Goal: Information Seeking & Learning: Check status

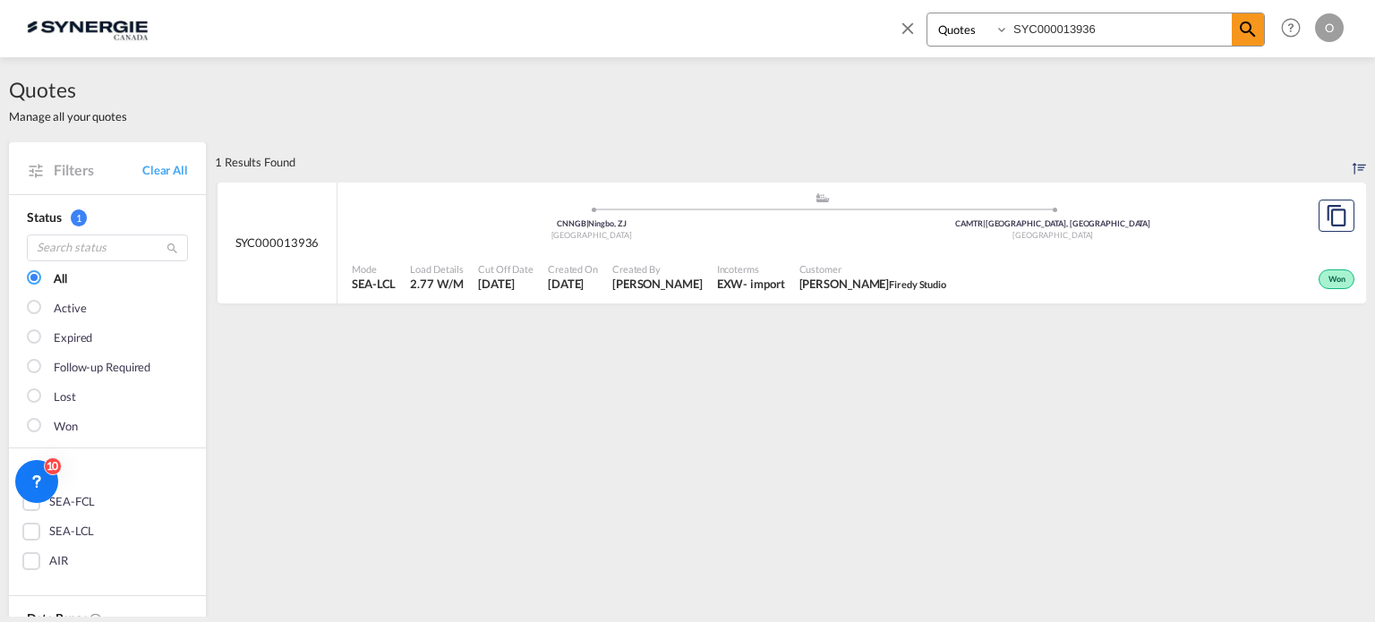
select select "Quotes"
drag, startPoint x: 1074, startPoint y: 26, endPoint x: 830, endPoint y: 21, distance: 244.5
click at [830, 21] on div "Bookings Quotes Enquiries SYC000013936 Help Resources Product Release O My Prof…" at bounding box center [688, 28] width 1322 height 56
paste input "4548"
type input "SYC000014548"
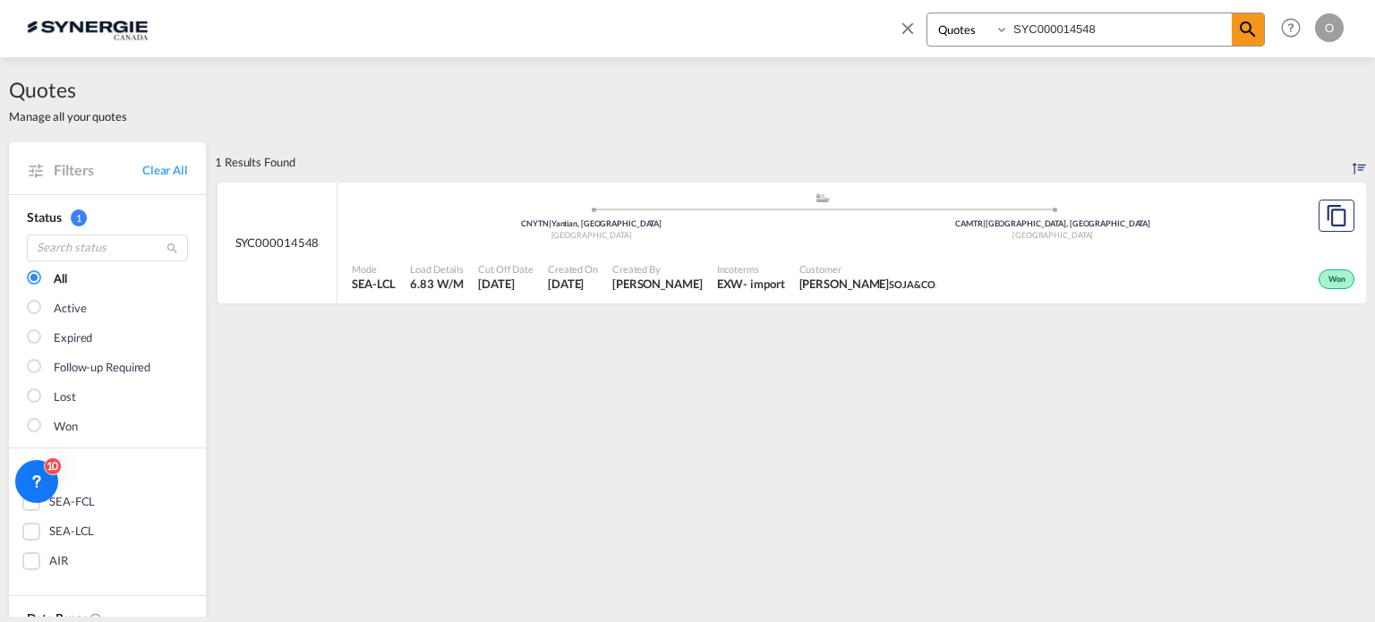
click at [845, 141] on div "Quotes Manage all your quotes" at bounding box center [687, 99] width 1357 height 85
click at [816, 267] on span "Customer" at bounding box center [869, 268] width 138 height 13
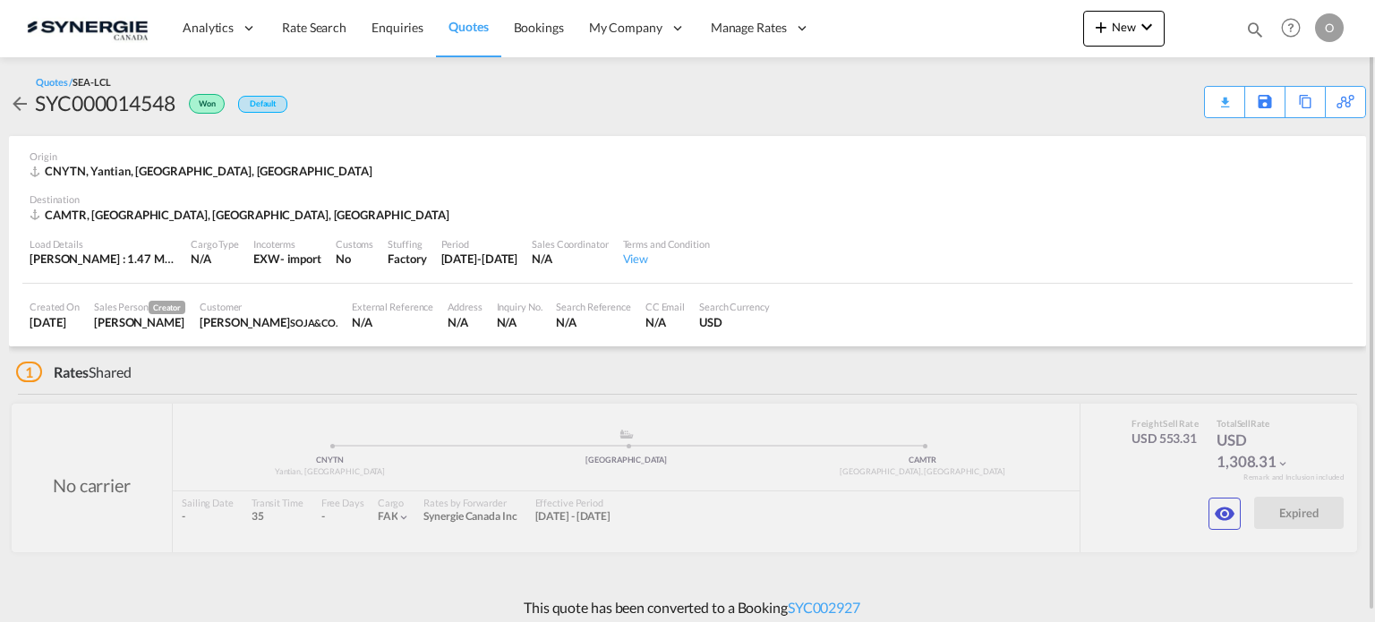
drag, startPoint x: 1257, startPoint y: 27, endPoint x: 1236, endPoint y: 41, distance: 25.8
click at [1257, 27] on md-icon "icon-magnify" at bounding box center [1255, 30] width 20 height 20
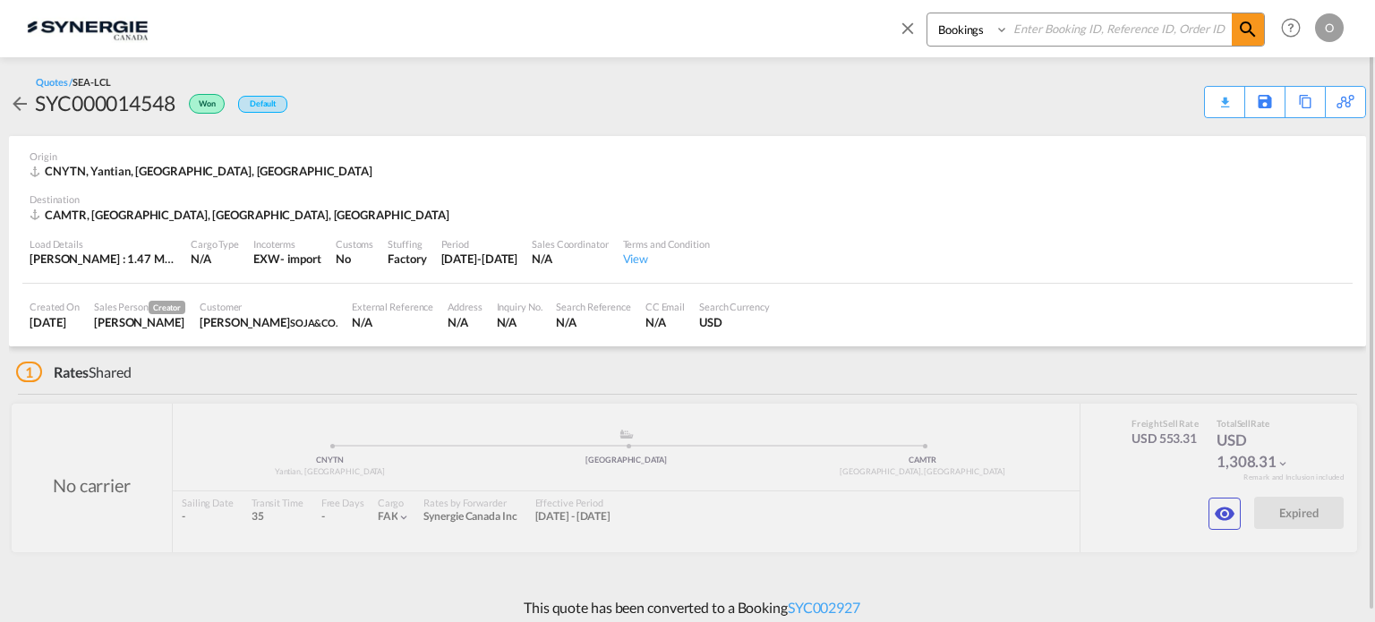
drag, startPoint x: 960, startPoint y: 21, endPoint x: 960, endPoint y: 44, distance: 22.4
click at [960, 21] on select "Bookings Quotes Enquiries" at bounding box center [970, 29] width 85 height 32
select select "Quotes"
click at [928, 13] on select "Bookings Quotes Enquiries" at bounding box center [970, 29] width 85 height 32
click at [1072, 21] on input at bounding box center [1120, 28] width 223 height 31
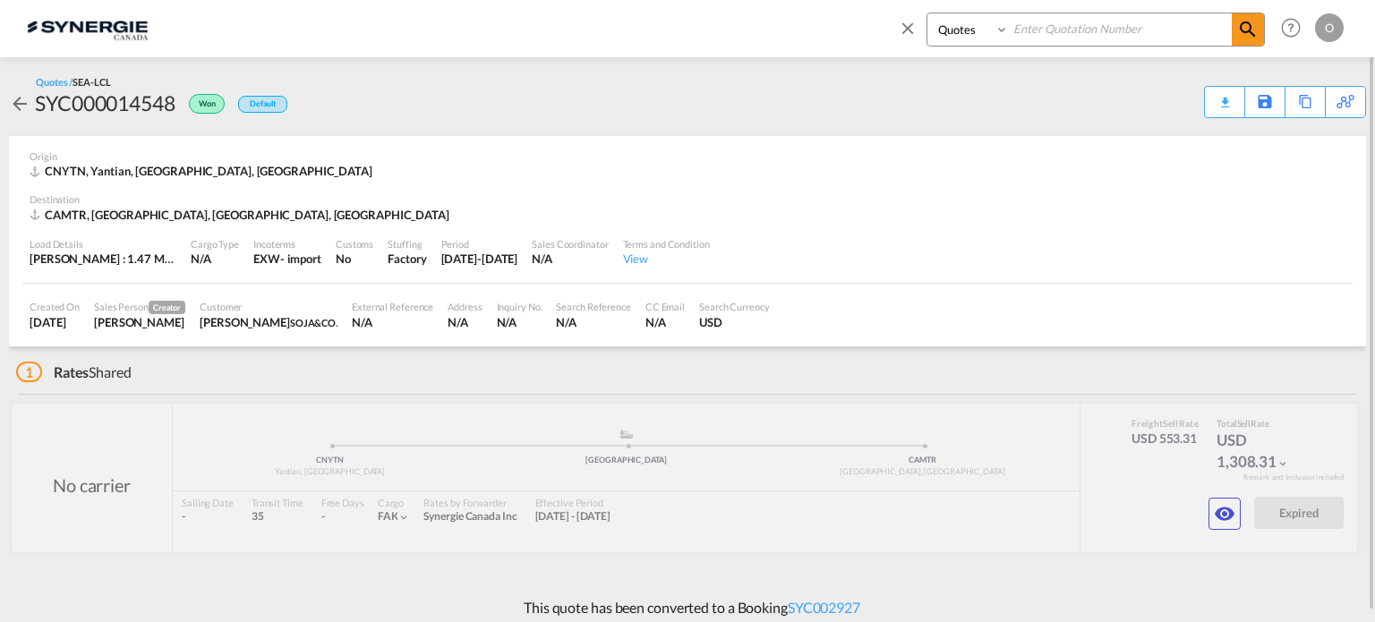
paste input "SYC000012853"
type input "SYC000012853"
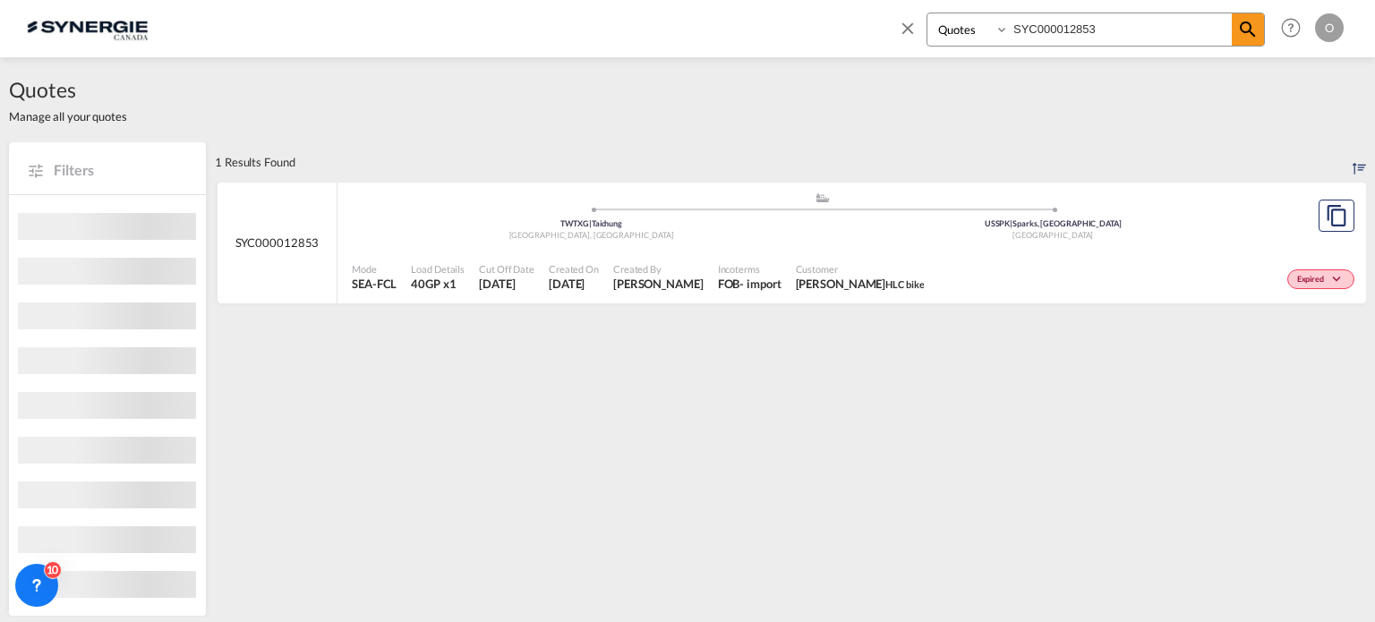
click at [899, 243] on div ".a{fill:#aaa8ad;} .a{fill:#aaa8ad;} TWTXG | Taichung Taiwan, Province of China …" at bounding box center [822, 219] width 941 height 54
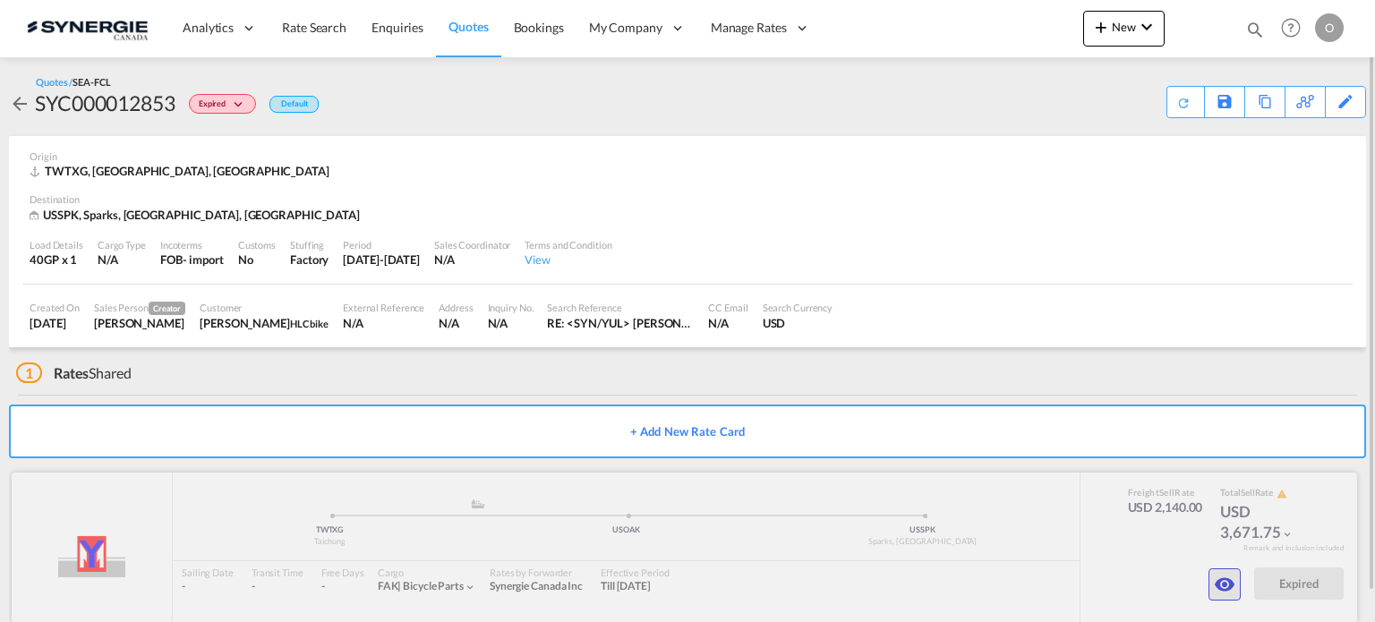
click at [1218, 583] on md-icon "icon-eye" at bounding box center [1224, 584] width 21 height 21
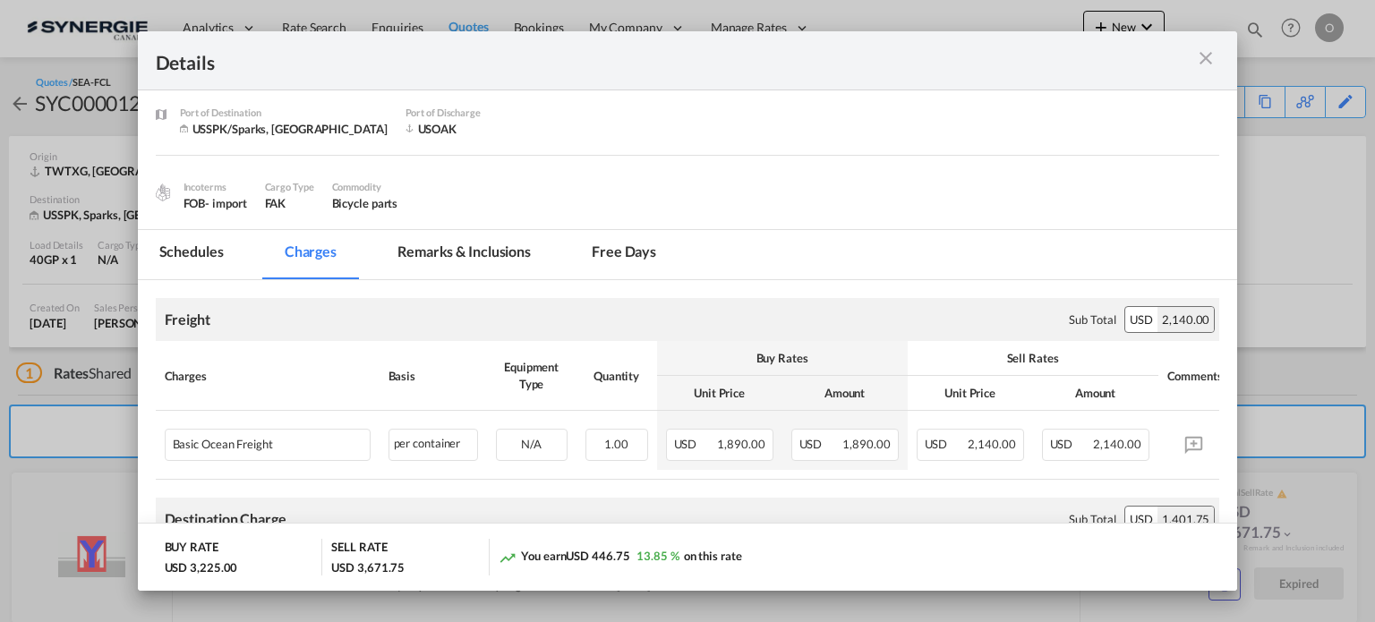
scroll to position [179, 0]
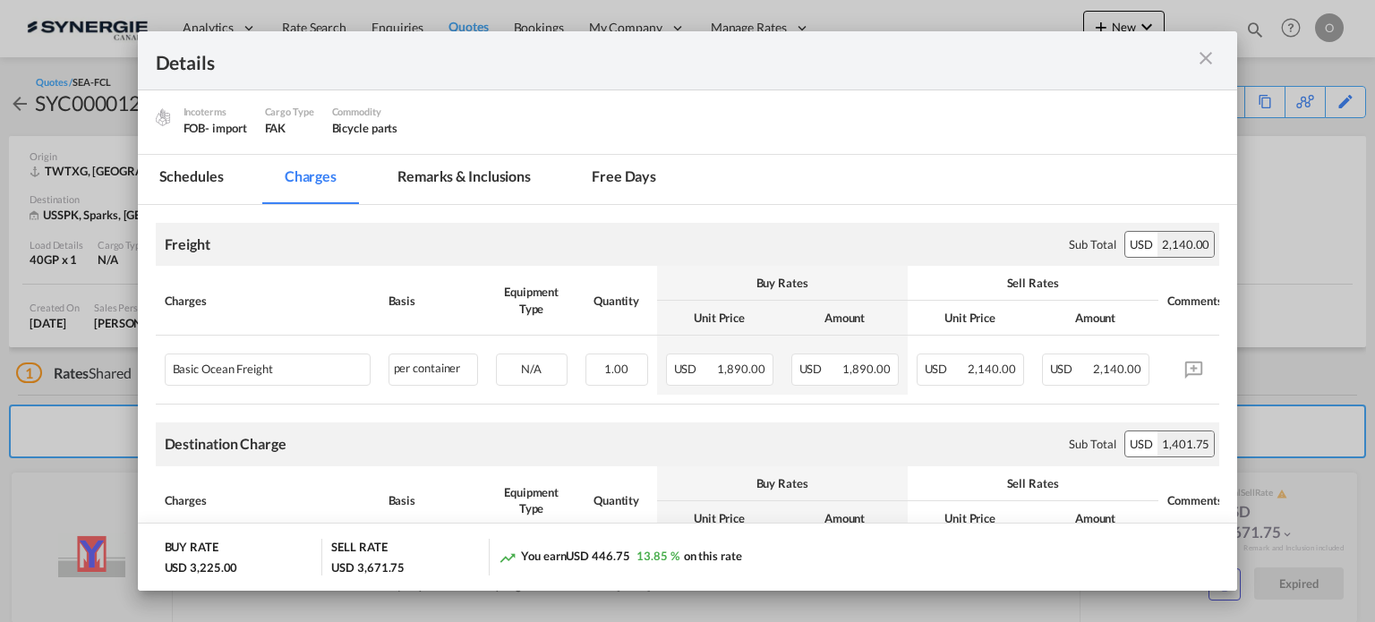
click at [613, 178] on md-tab-item "Free days" at bounding box center [623, 179] width 107 height 49
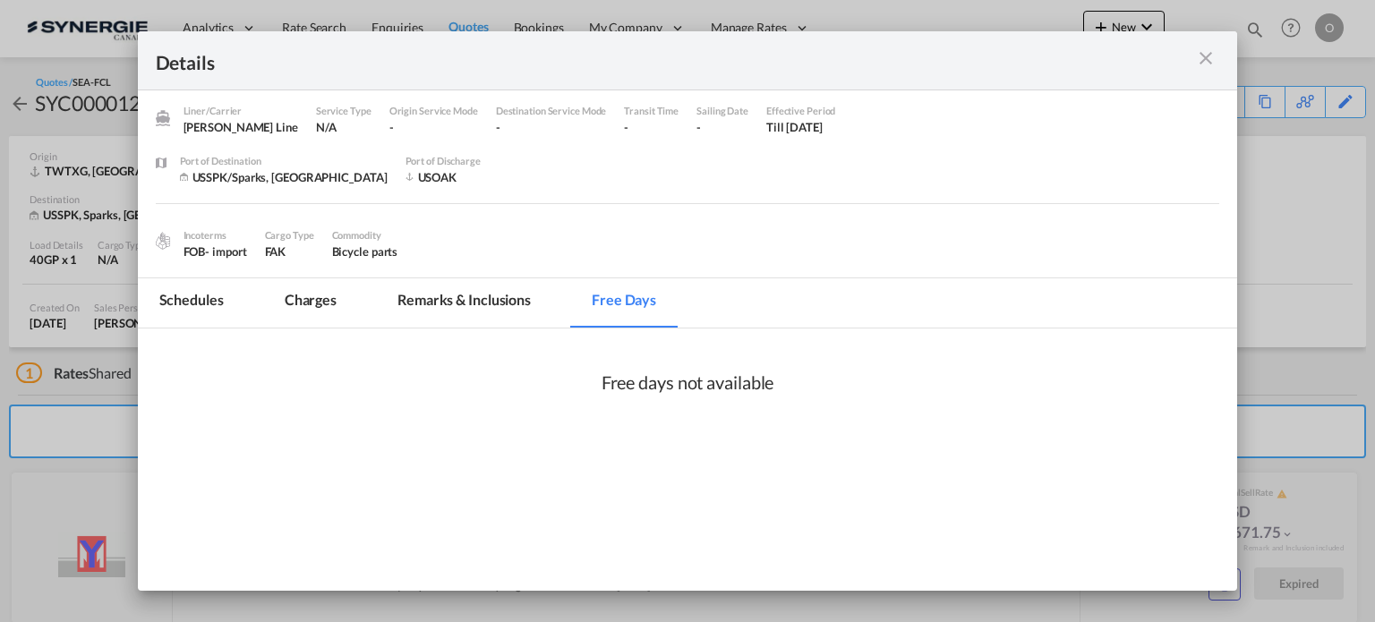
scroll to position [56, 0]
click at [484, 179] on div "Port of Discharge USOAK" at bounding box center [486, 178] width 161 height 50
click at [491, 295] on md-tab-item "Remarks & Inclusions" at bounding box center [464, 302] width 176 height 49
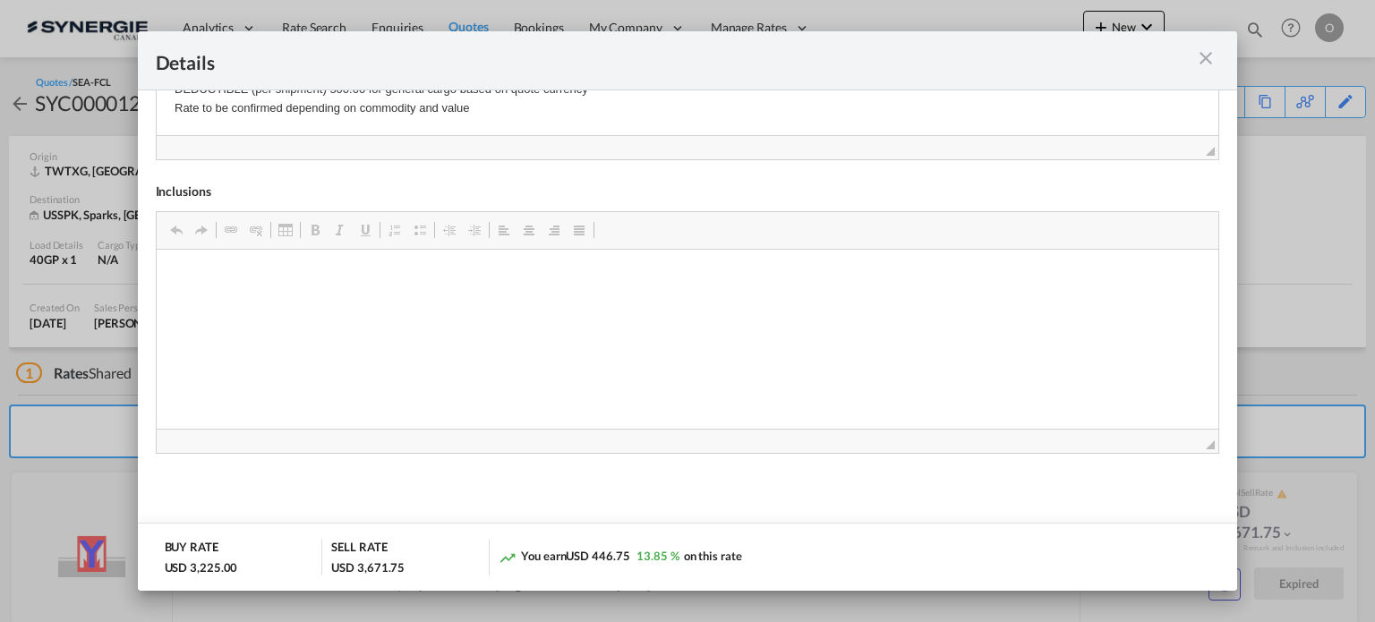
scroll to position [804, 0]
click at [1203, 60] on md-icon "icon-close m-3 fg-AAA8AD cursor" at bounding box center [1205, 57] width 21 height 21
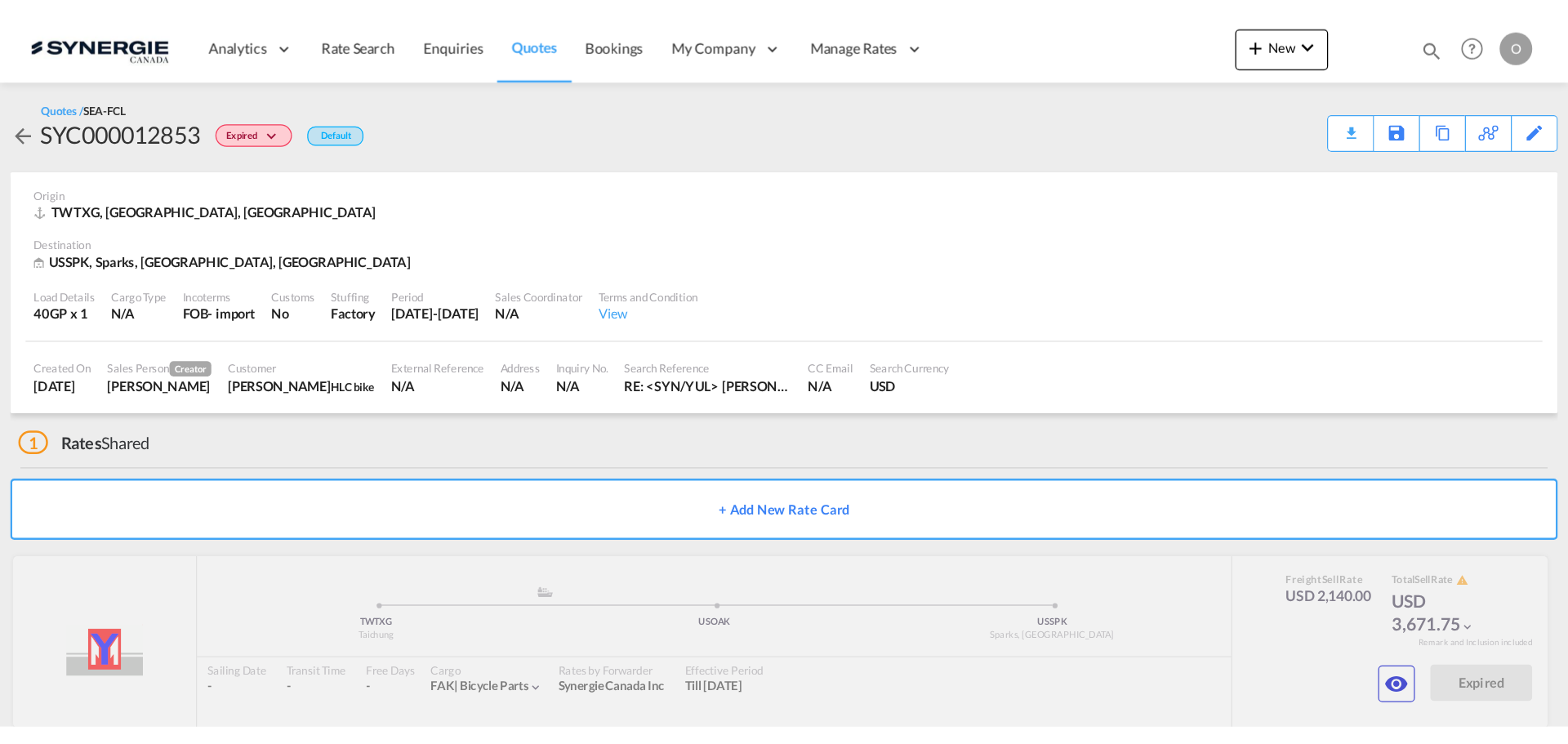
scroll to position [73, 0]
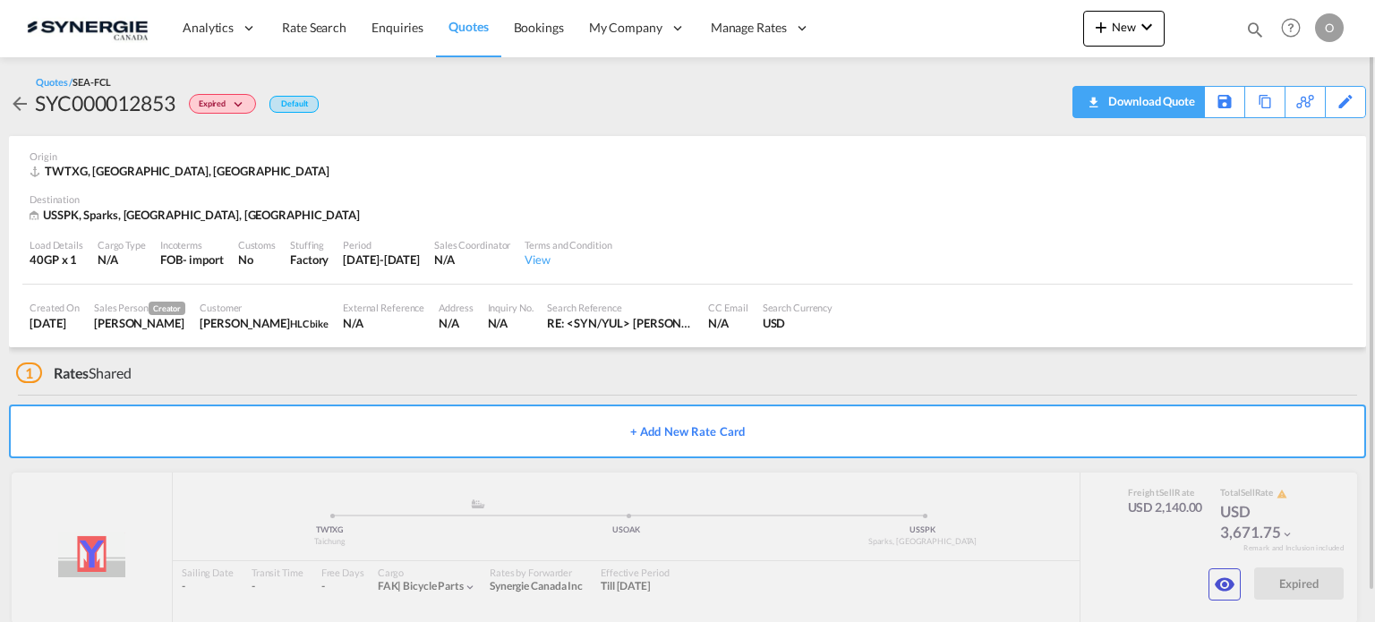
click at [1177, 104] on div "Download Quote" at bounding box center [1149, 101] width 91 height 29
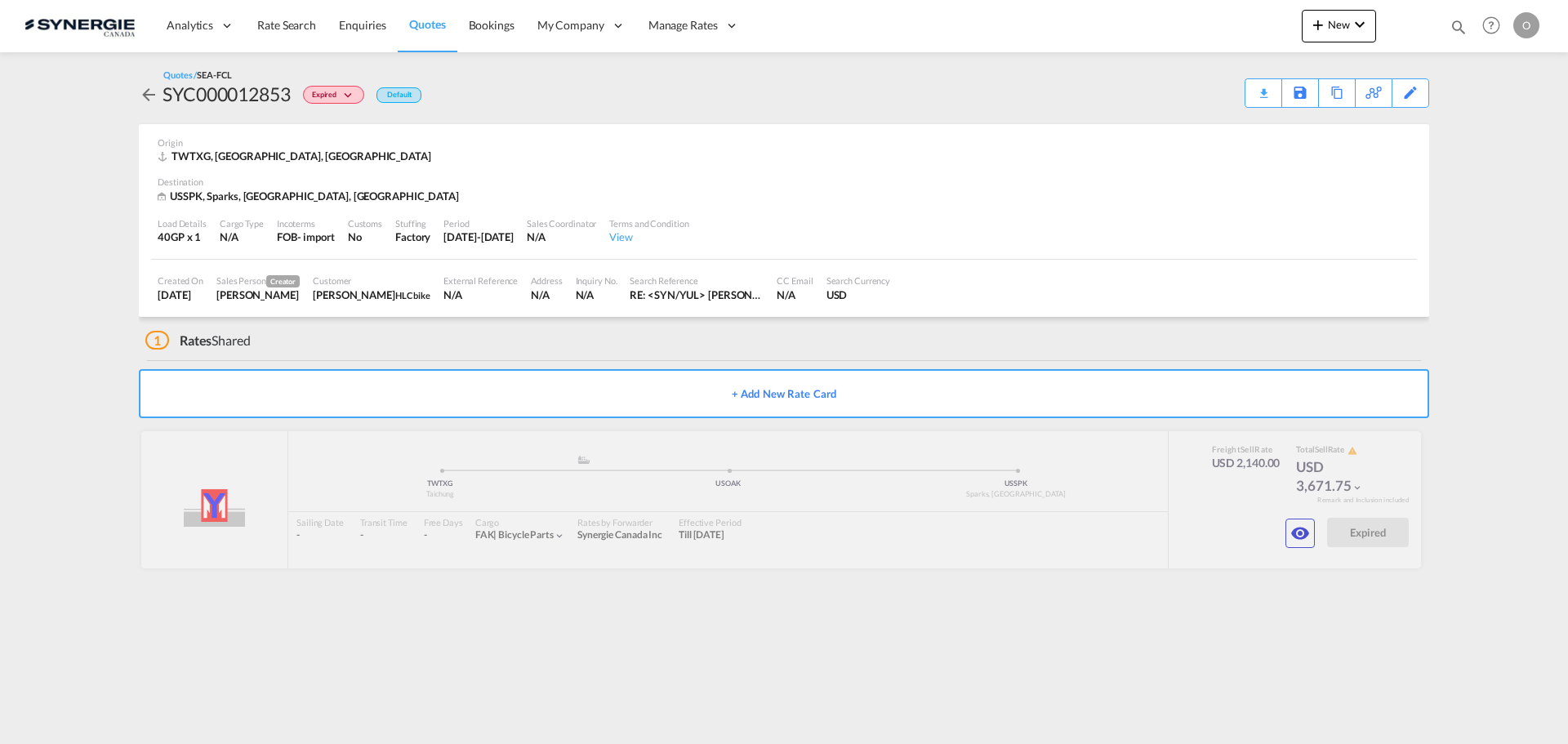
click at [1253, 28] on md-icon "icon-magnify" at bounding box center [1459, 27] width 18 height 18
click at [1177, 32] on select "Bookings Quotes Enquiries" at bounding box center [1198, 26] width 78 height 29
select select "Quotes"
click at [1159, 12] on select "Bookings Quotes Enquiries" at bounding box center [1198, 26] width 78 height 29
click at [1253, 27] on input at bounding box center [1335, 26] width 203 height 28
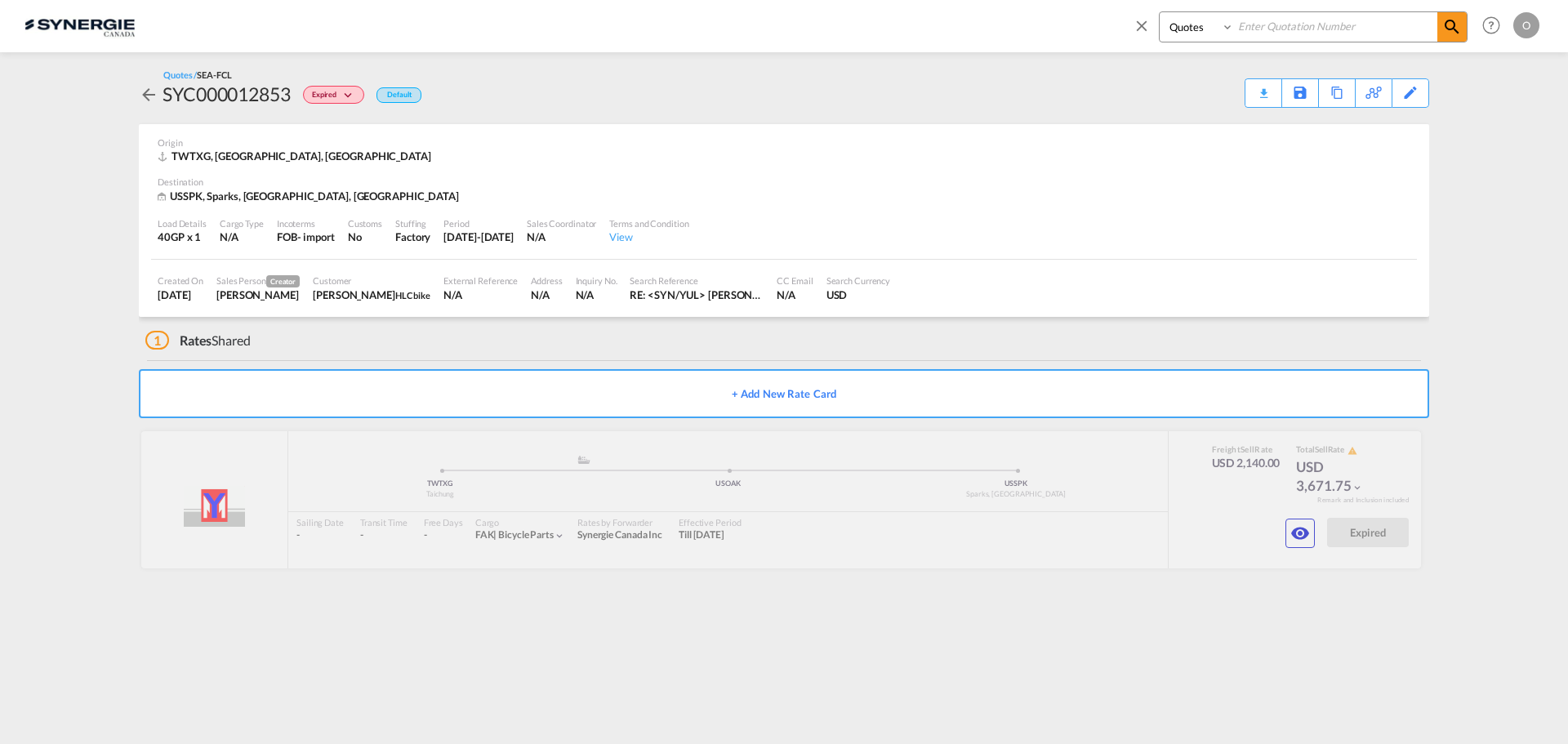
paste input "SYC000014582"
type input "SYC000014582"
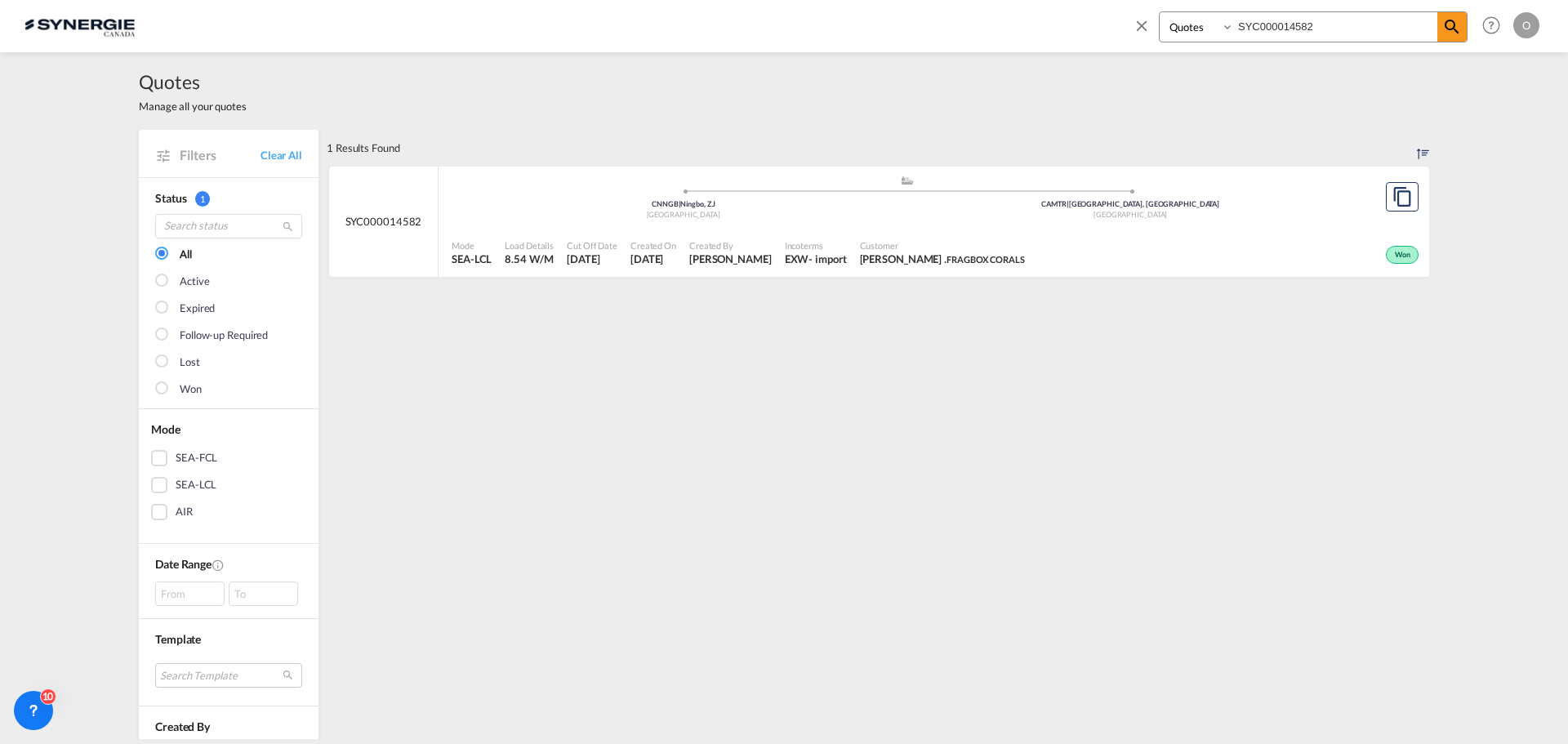
click at [1045, 253] on div "Won" at bounding box center [1227, 253] width 391 height 41
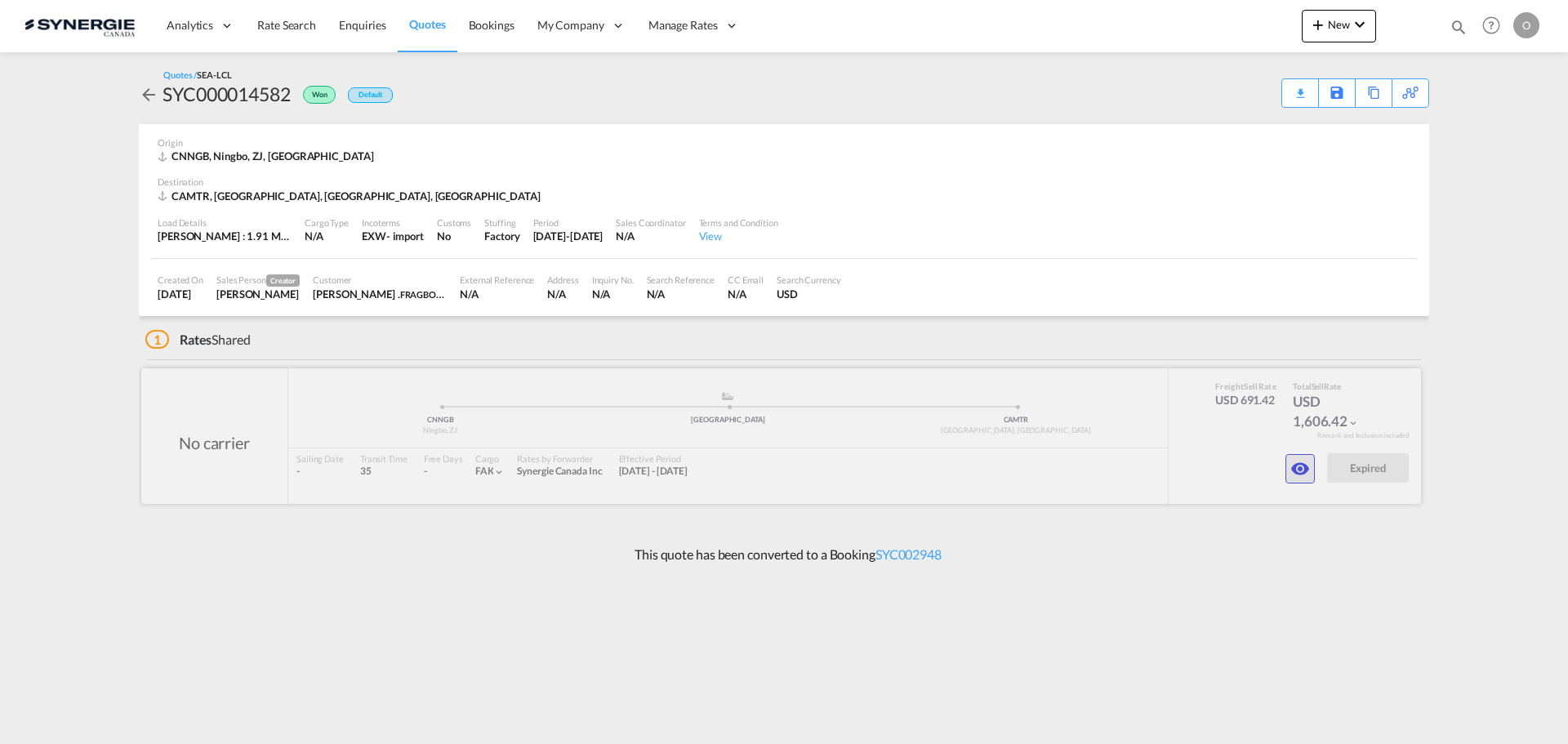
click at [1304, 469] on md-icon "icon-eye" at bounding box center [1300, 468] width 19 height 19
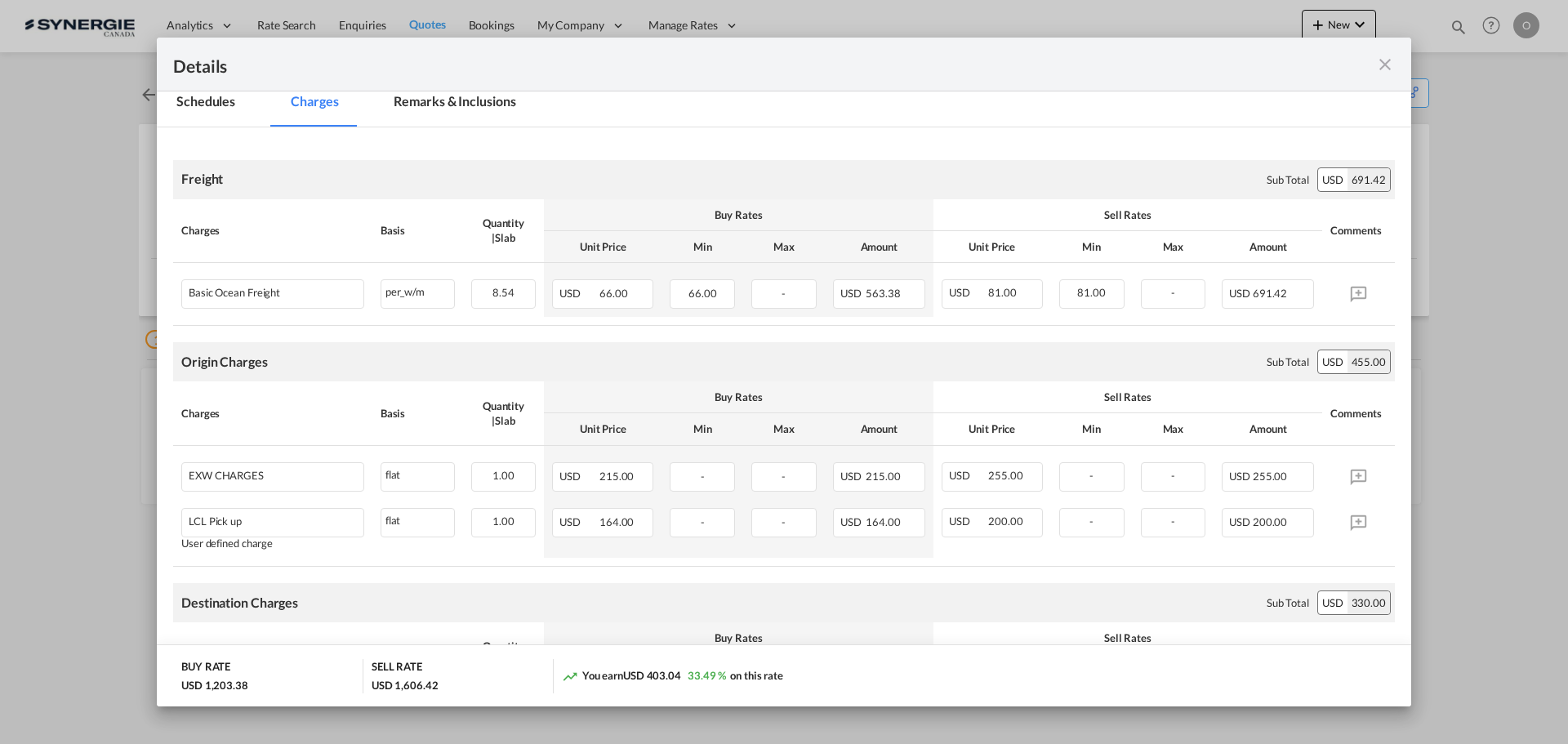
scroll to position [163, 0]
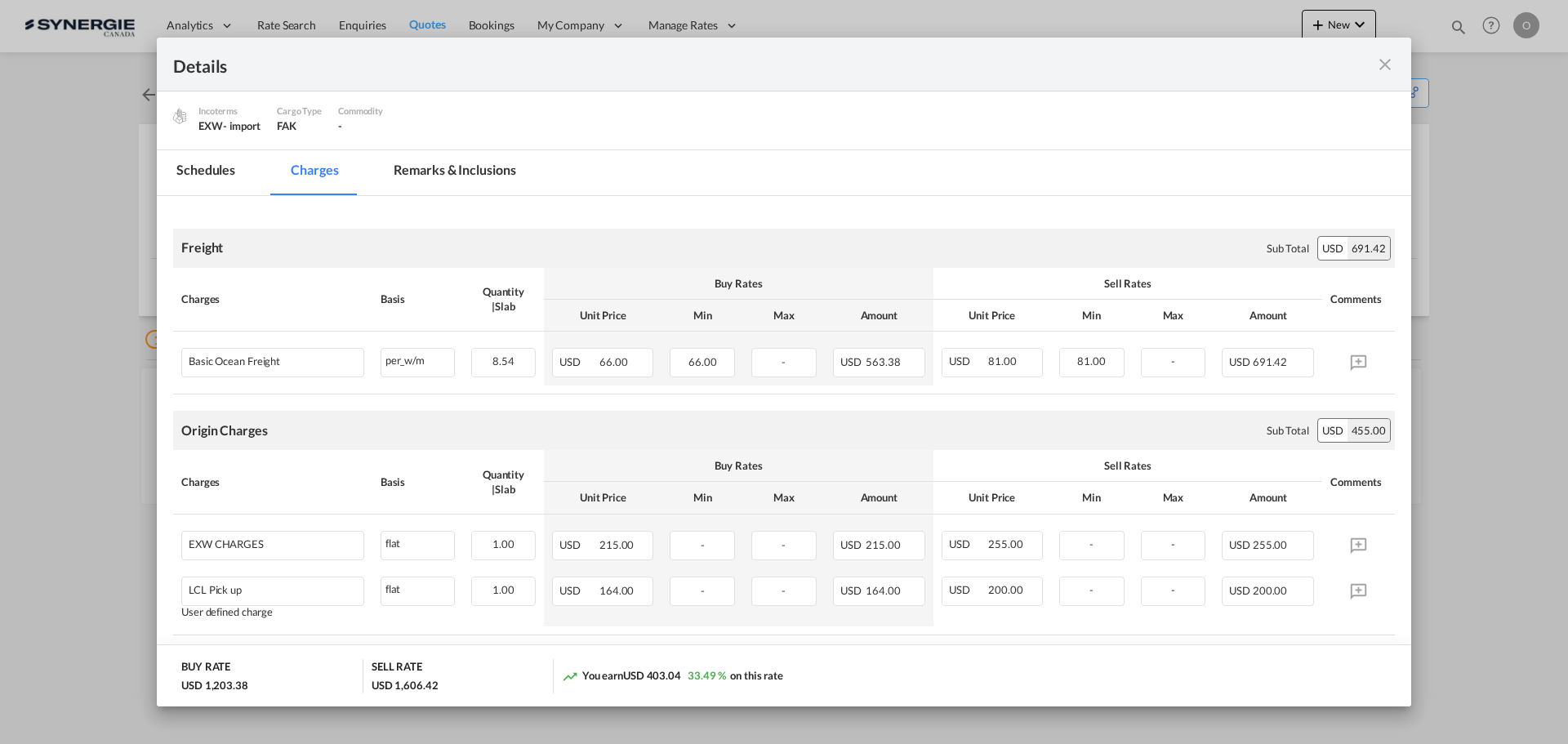
click at [461, 177] on md-tab-item "Remarks & Inclusions" at bounding box center [454, 172] width 161 height 45
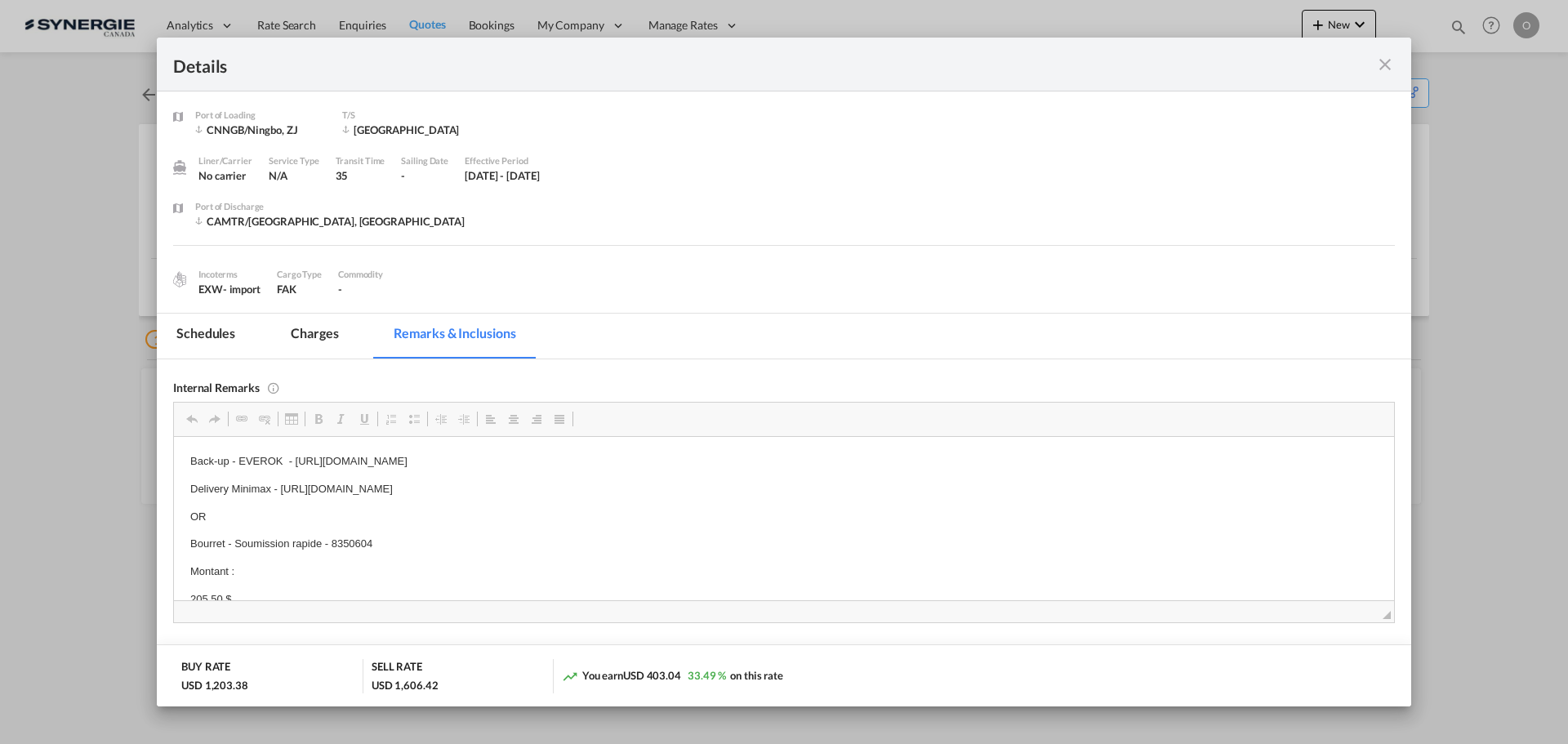
scroll to position [16, 0]
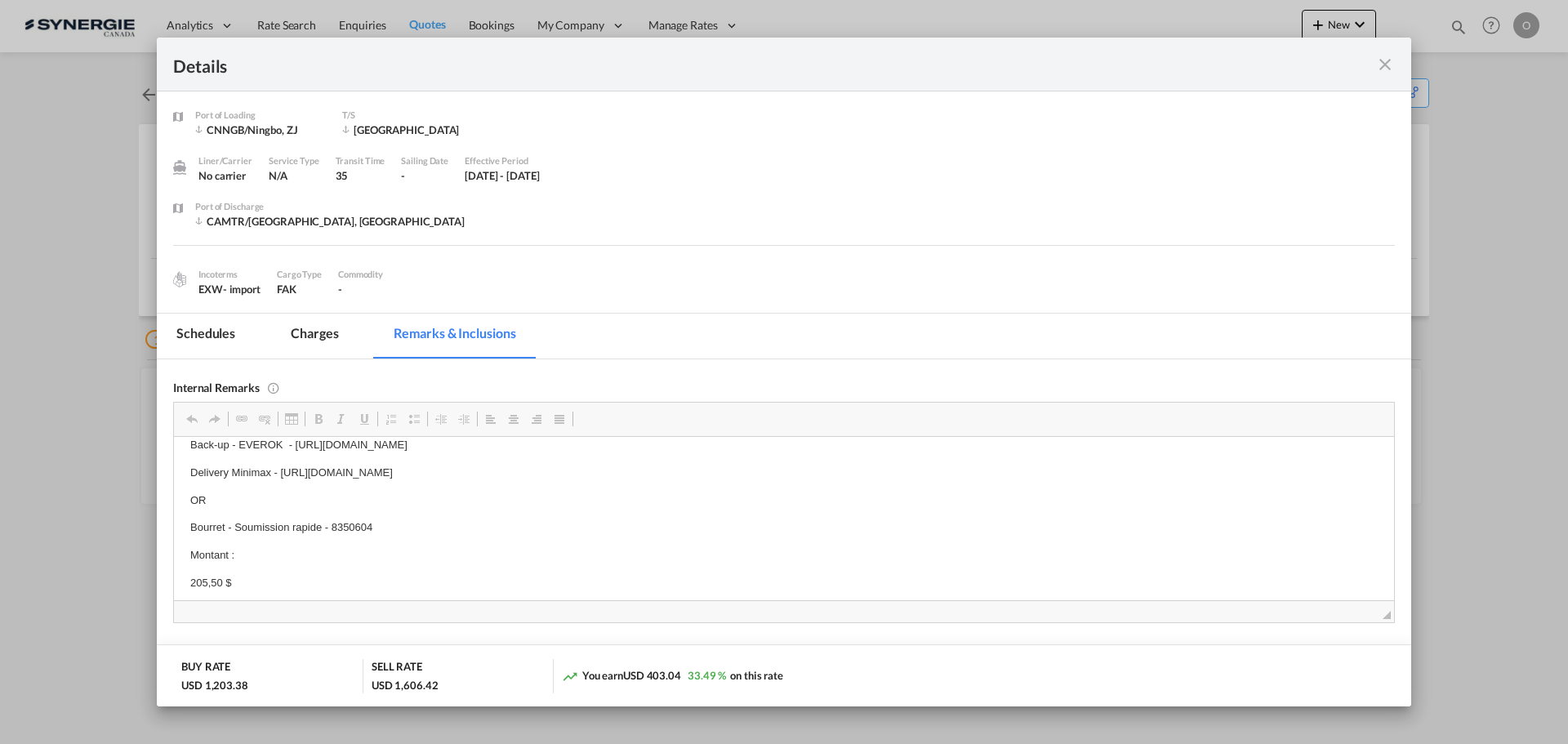
drag, startPoint x: 279, startPoint y: 488, endPoint x: 298, endPoint y: 488, distance: 19.0
drag, startPoint x: 283, startPoint y: 472, endPoint x: 756, endPoint y: 474, distance: 473.0
click at [756, 474] on p "Delivery Minimax - https://app.frontapp.com/open/cnv_qd0o7yn?key=mer9EX6Q-COXZd…" at bounding box center [784, 472] width 1188 height 17
copy p "https://app.frontapp.com/open/cnv_qd0o7yn?key=mer9EX6Q-COXZdsWgY9YpCVsYa-ls6s5"
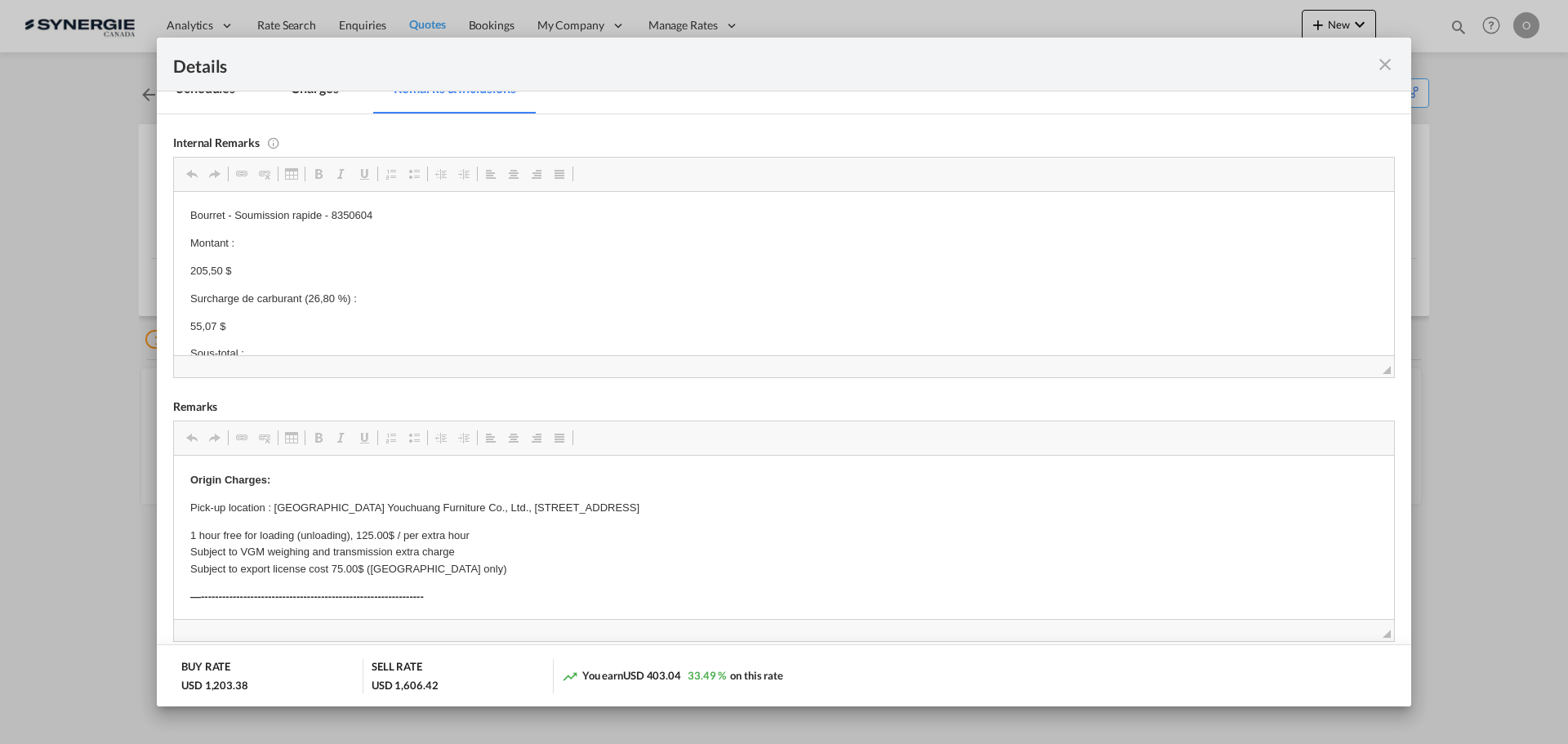
scroll to position [82, 0]
click at [353, 213] on body "Back-up - EVEROK - https://app.frontapp.com/open/cnv_qcdboi7?key=etaiYqU4Auu8EY…" at bounding box center [784, 575] width 1188 height 900
click at [353, 213] on p "Bourret - Soumission rapide - 8350604" at bounding box center [784, 216] width 1188 height 17
copy p "8350604"
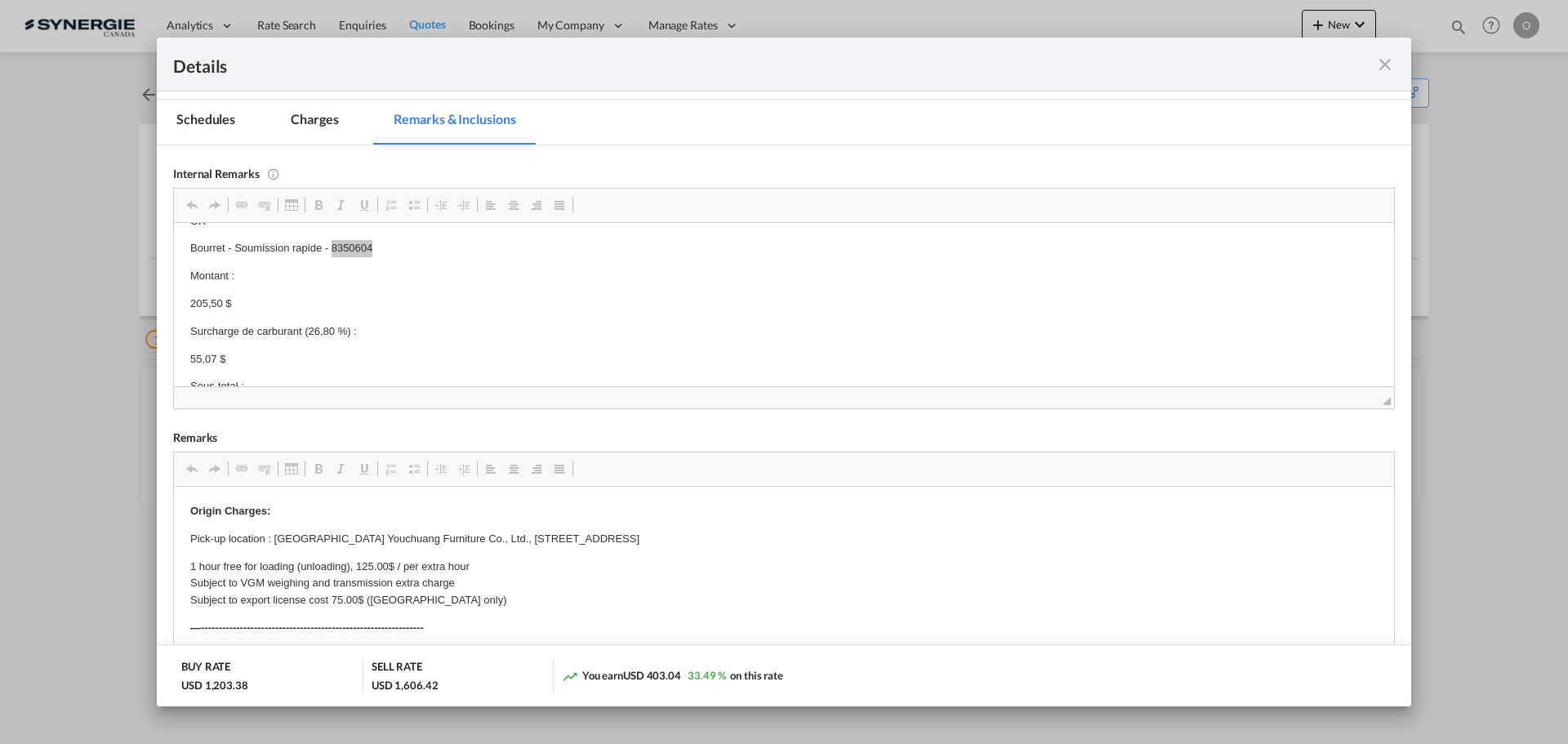
scroll to position [0, 0]
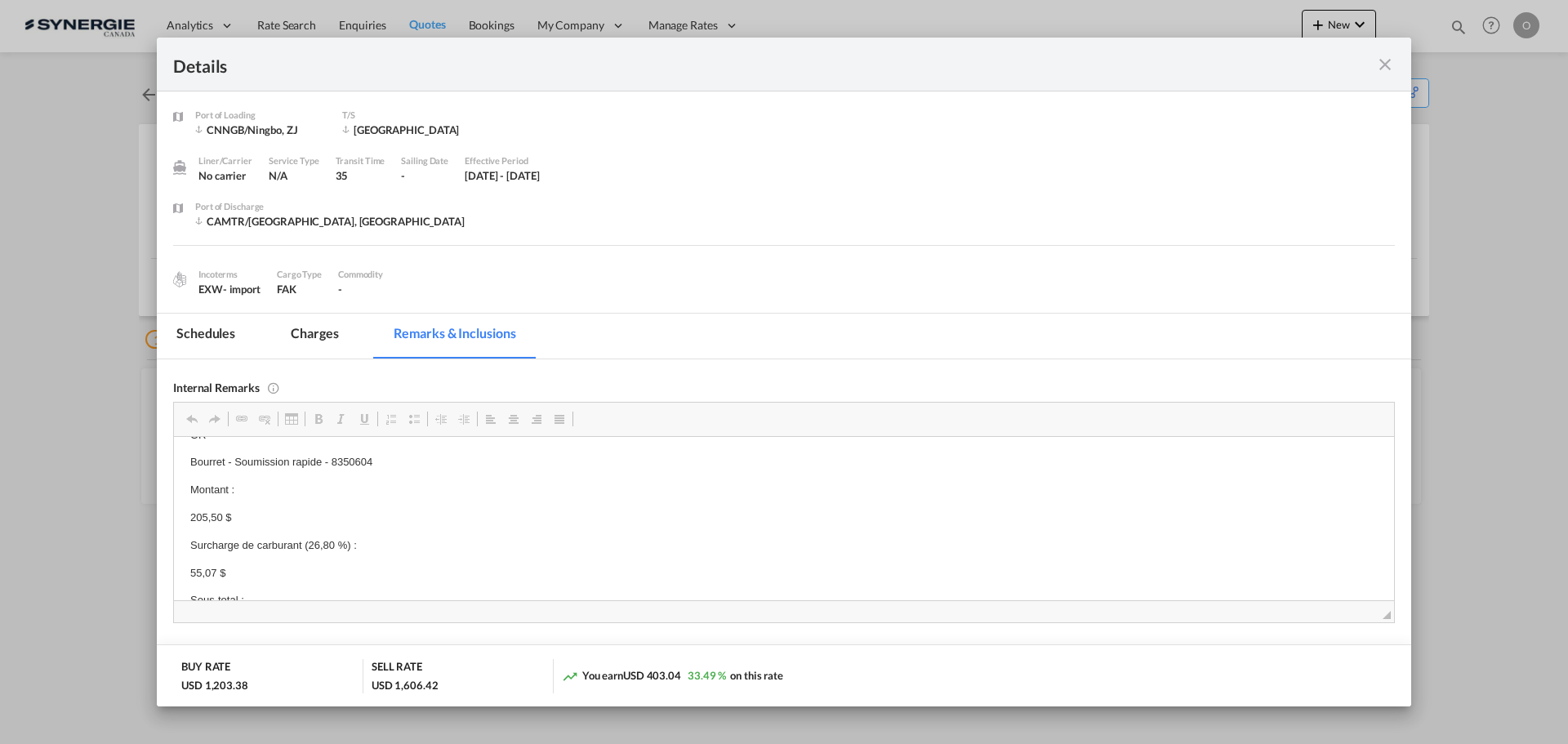
click at [318, 324] on md-tab-item "Charges" at bounding box center [314, 336] width 87 height 45
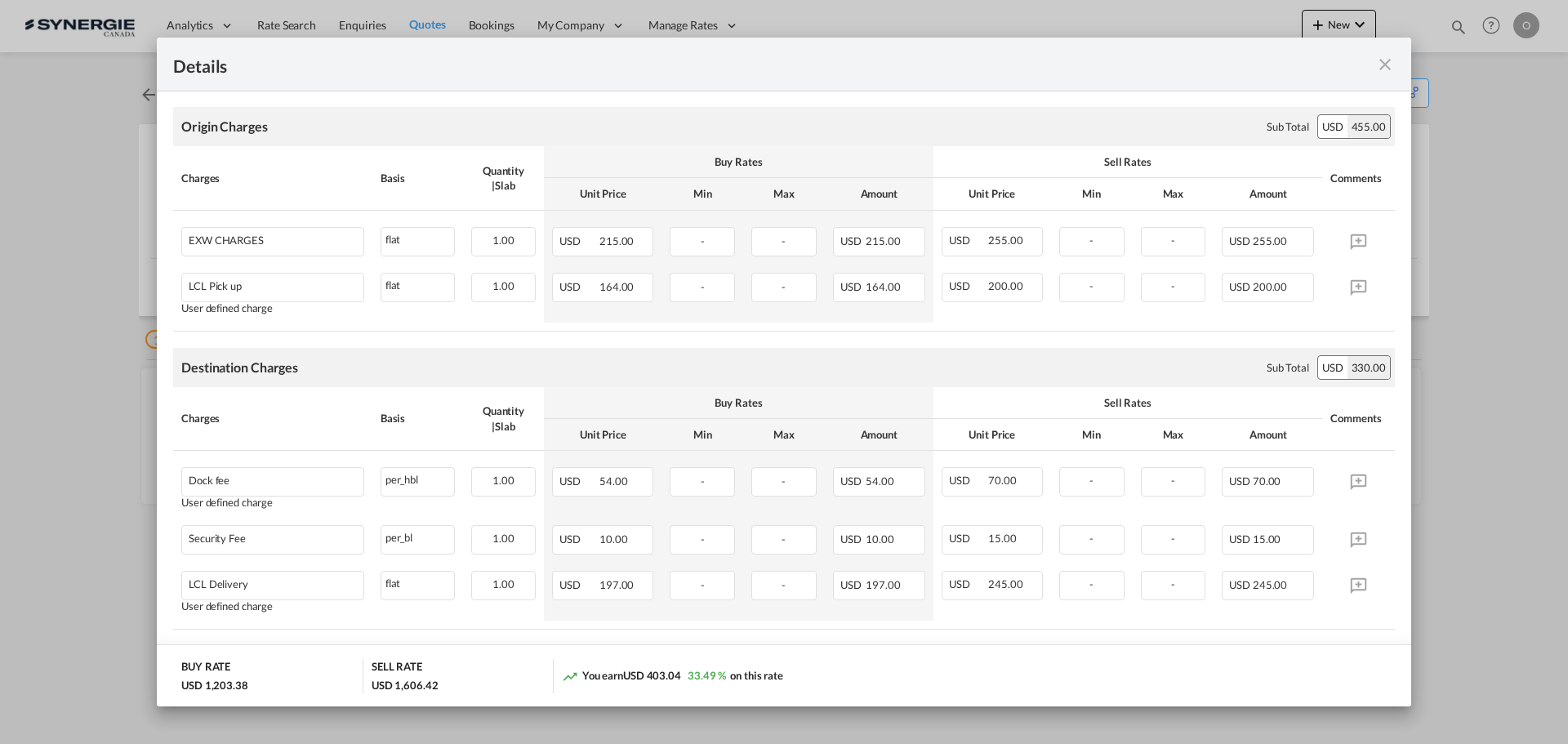
scroll to position [490, 0]
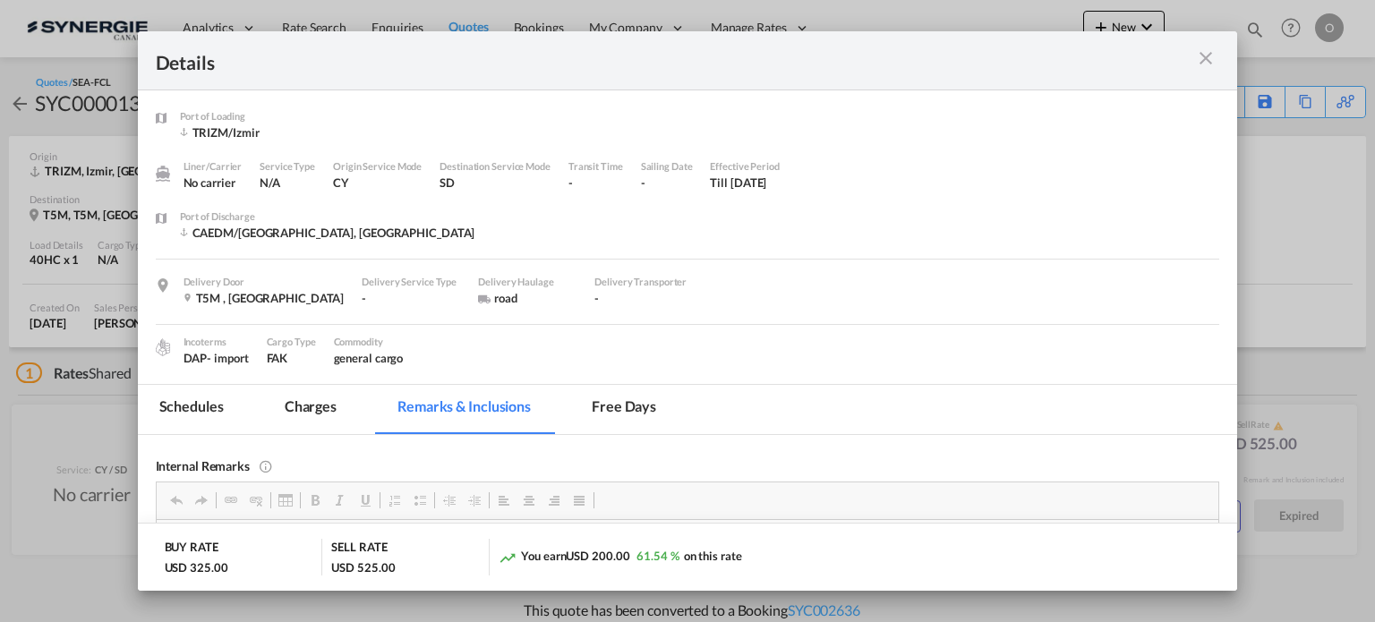
scroll to position [202, 0]
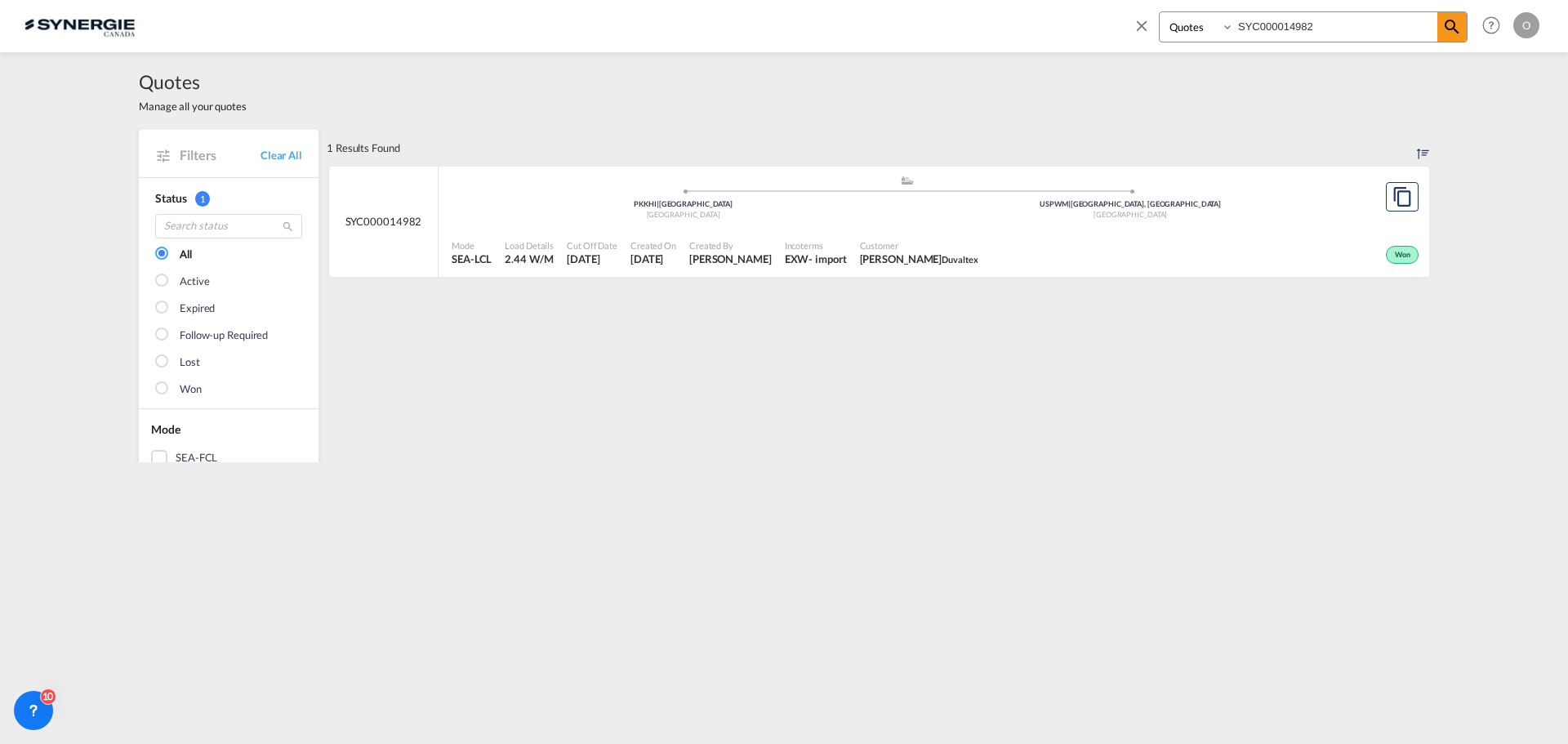
select select "Quotes"
drag, startPoint x: 1363, startPoint y: 26, endPoint x: 992, endPoint y: 19, distance: 371.1
click at [987, 15] on div "Bookings Quotes Enquiries SYC000014982 Help Resources Product Release O My Prof…" at bounding box center [784, 26] width 1519 height 51
paste input "548"
type input "SYC000014548"
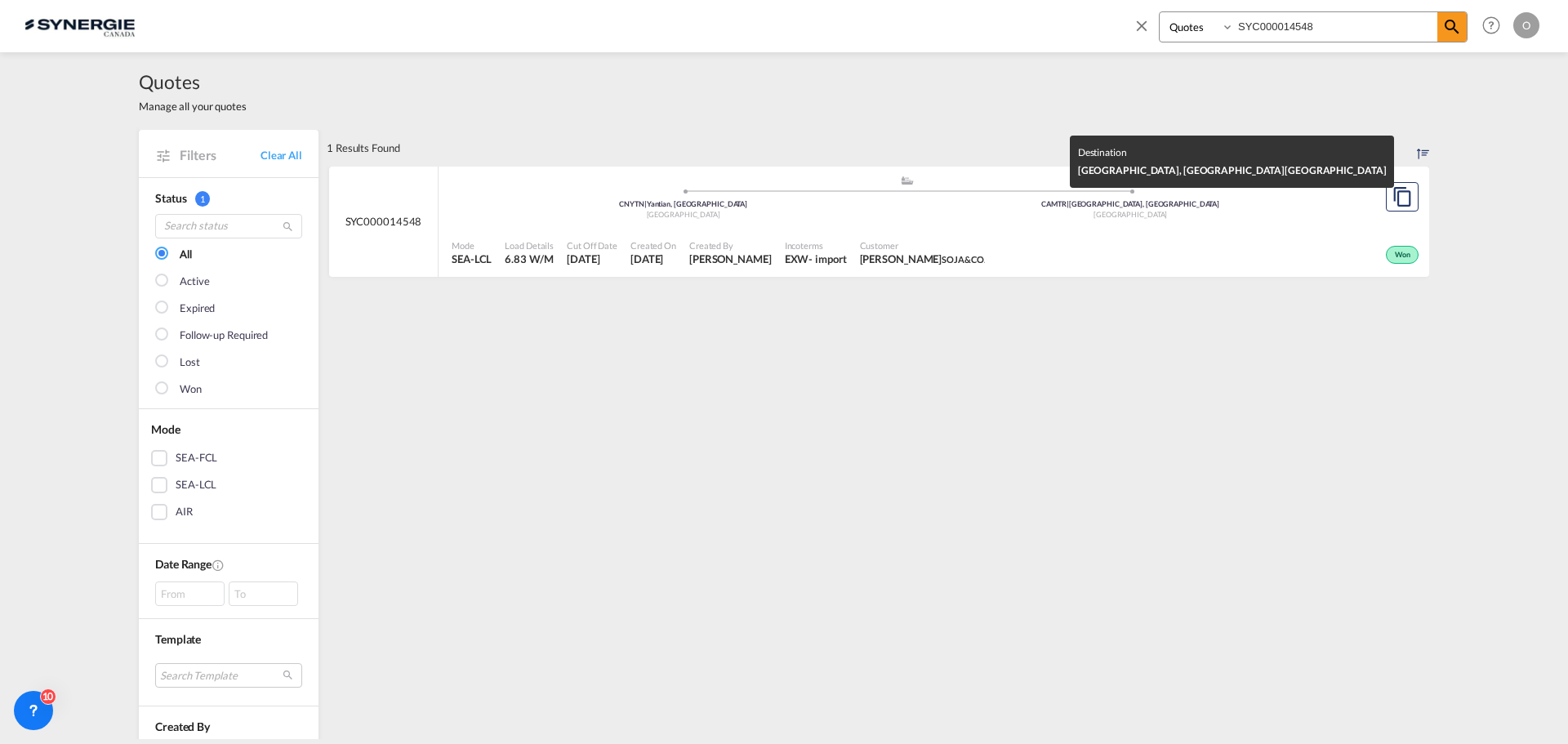
click at [1030, 231] on div "Mode SEA-LCL Load Details 6.83 W/M Cut Off Date [DATE] Created On [DATE] Create…" at bounding box center [934, 253] width 991 height 49
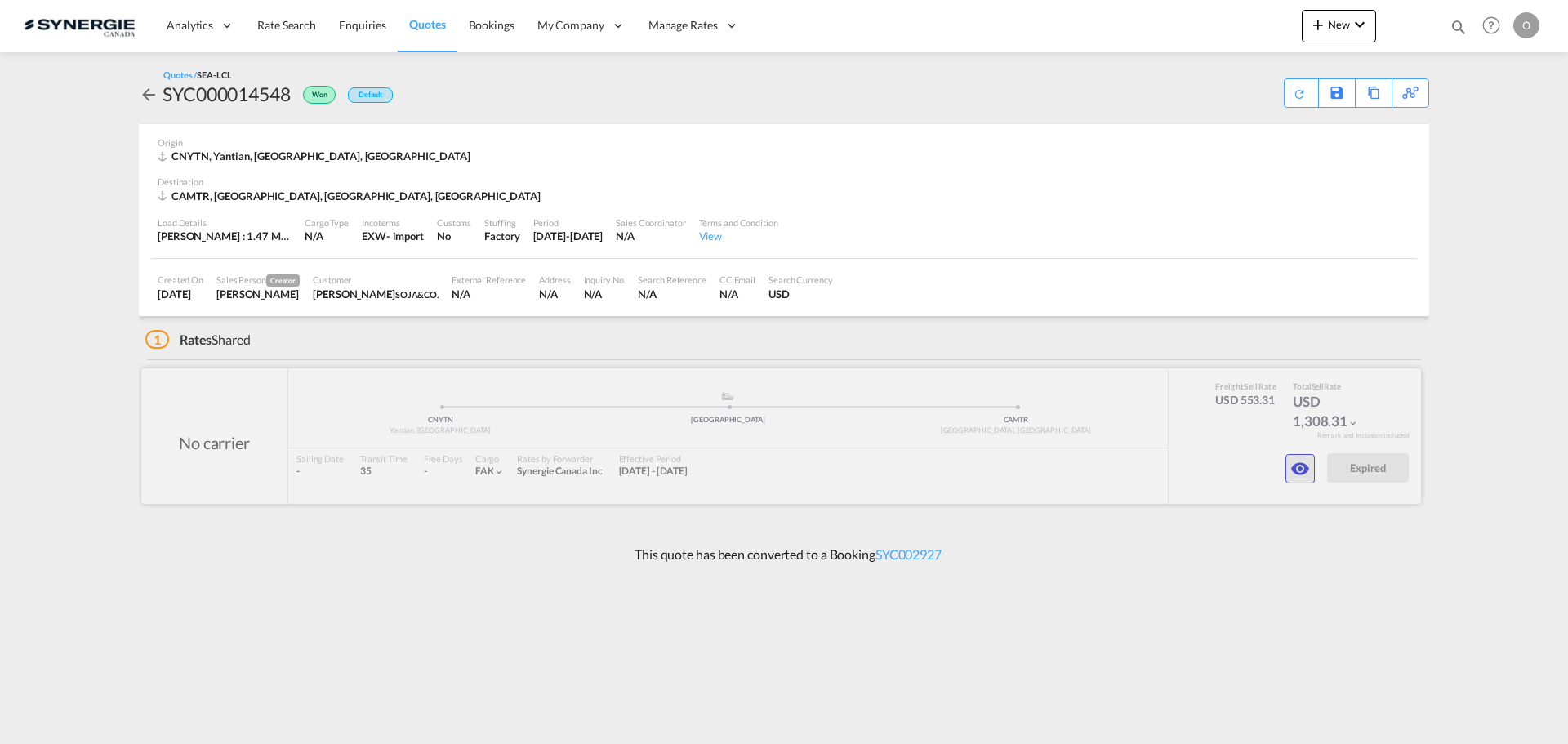
click at [1301, 467] on md-icon "icon-eye" at bounding box center [1300, 468] width 19 height 19
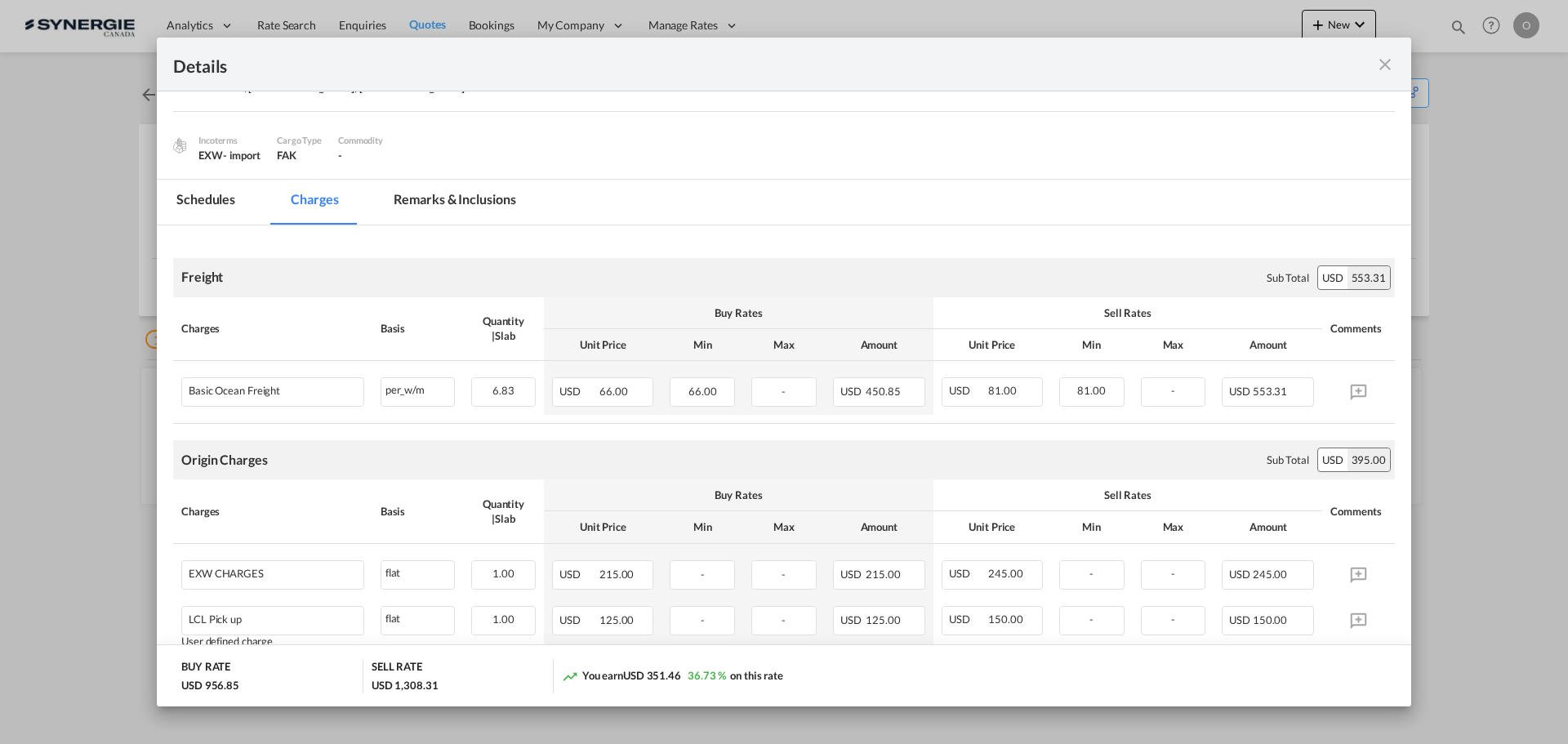
scroll to position [4, 0]
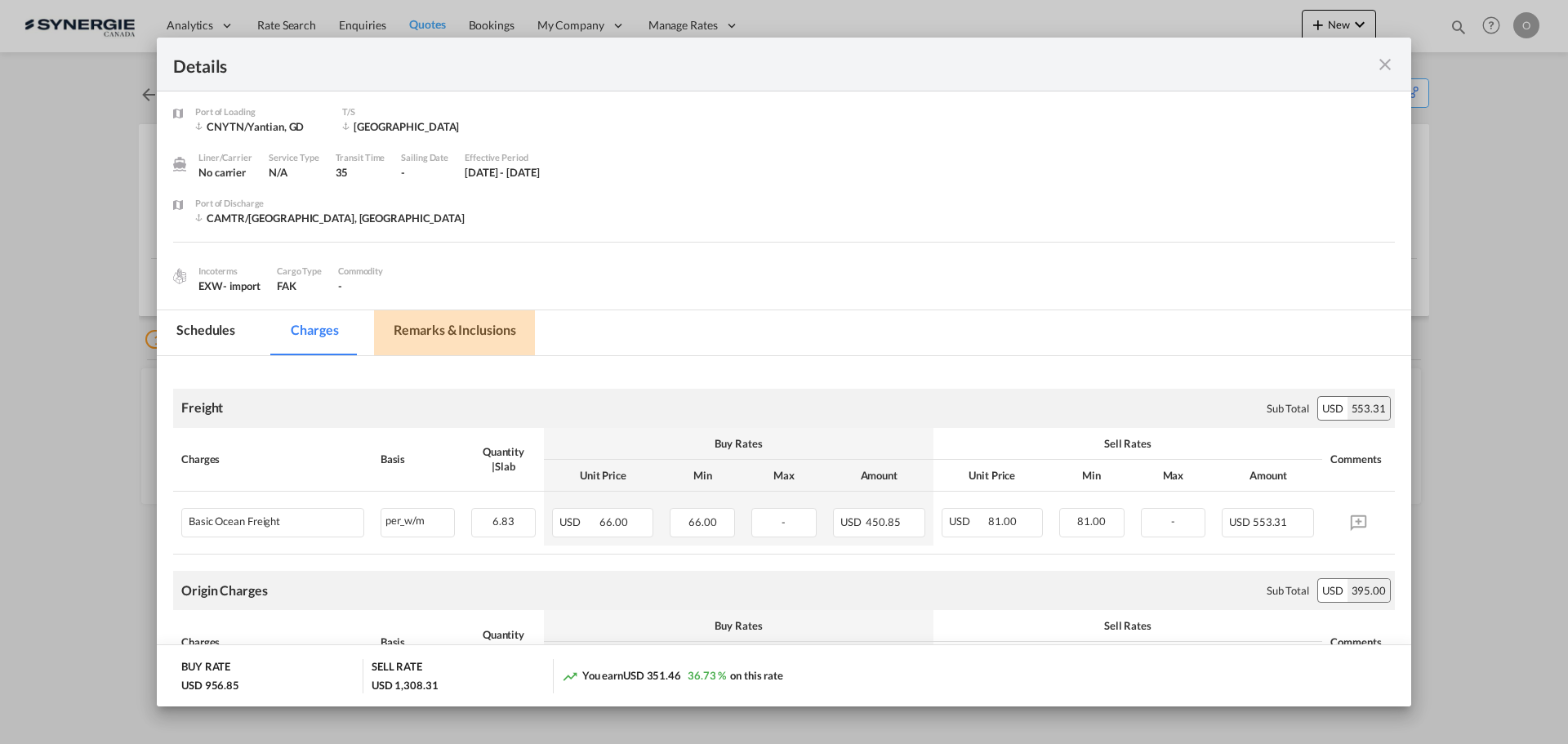
click at [434, 346] on md-tab-item "Remarks & Inclusions" at bounding box center [454, 332] width 161 height 45
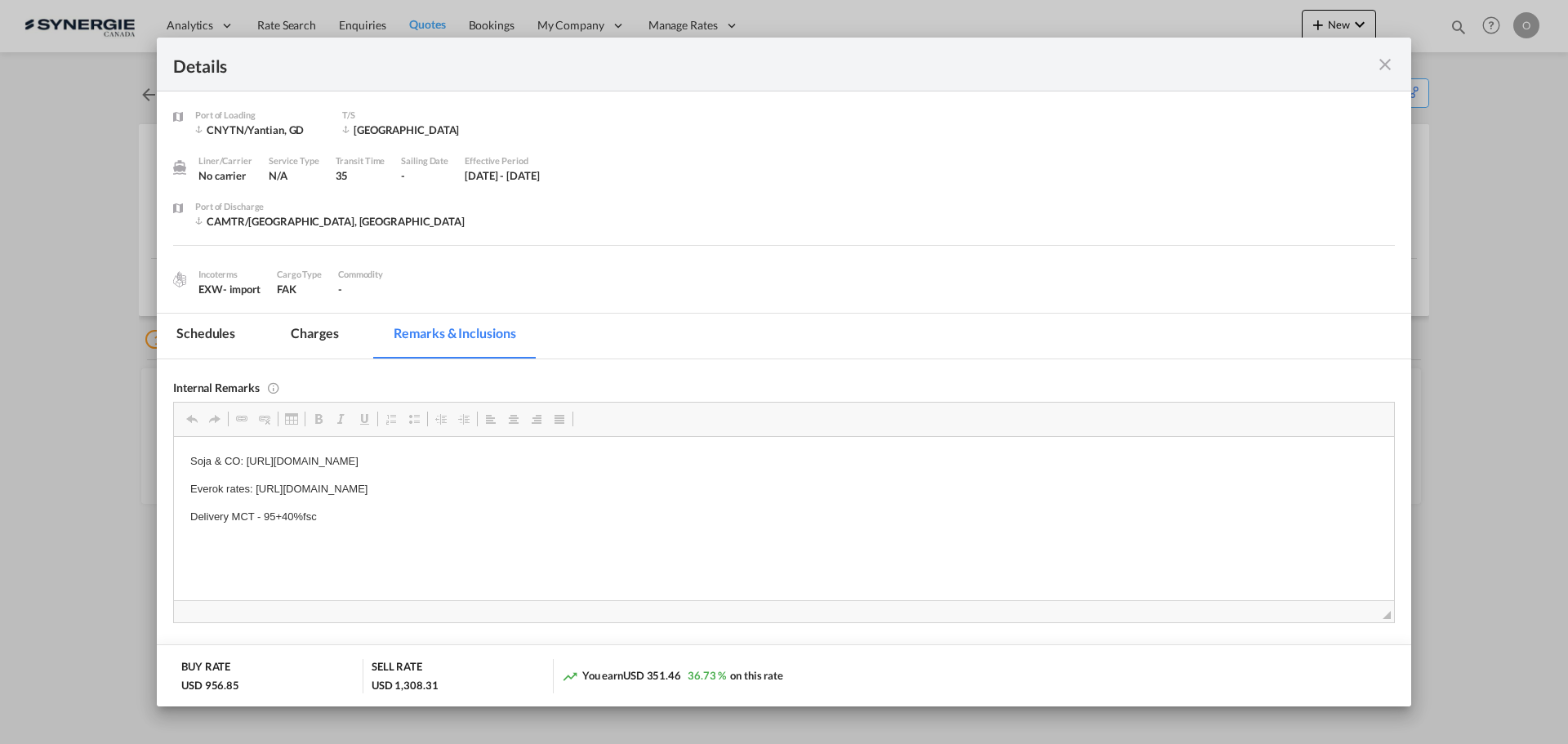
scroll to position [0, 0]
